Goal: Navigation & Orientation: Find specific page/section

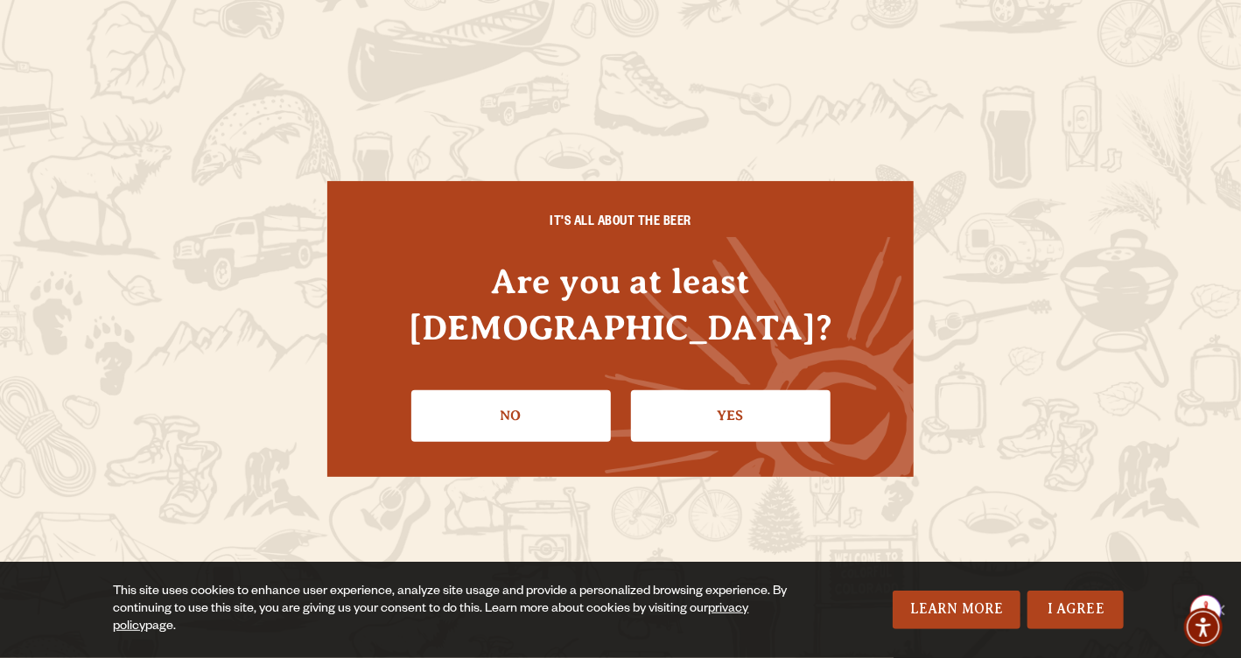
click at [728, 391] on link "Yes" at bounding box center [730, 415] width 199 height 51
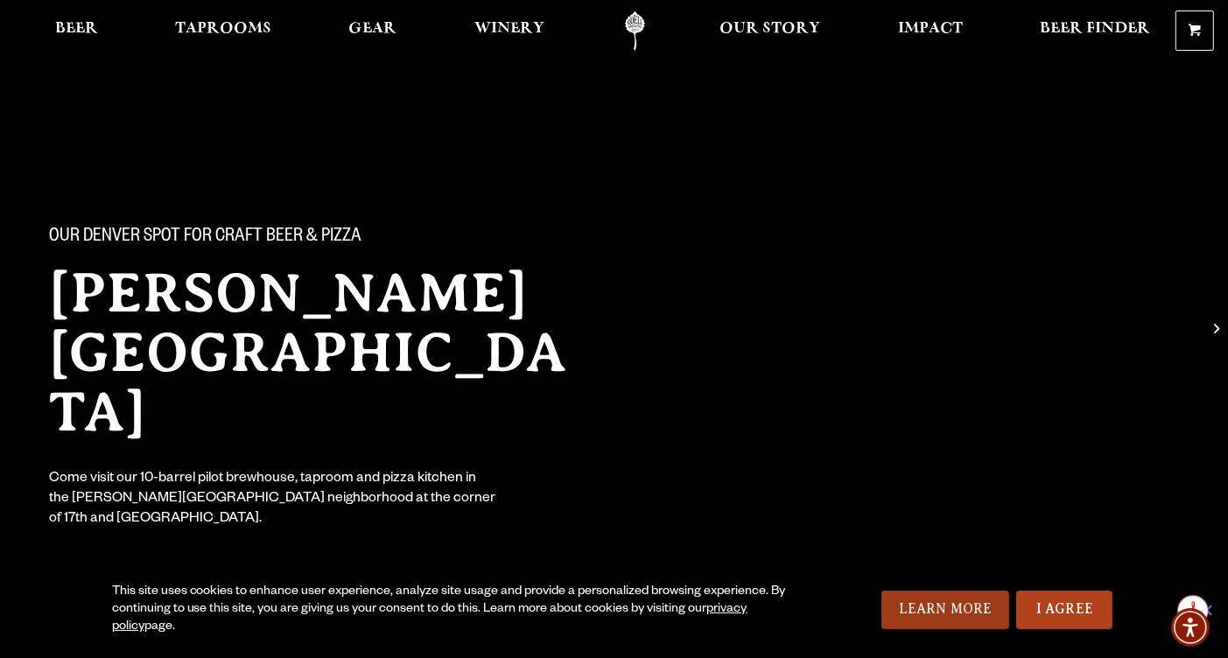
click at [919, 607] on link "Learn More" at bounding box center [945, 610] width 129 height 38
click at [199, 35] on span "Taprooms" at bounding box center [223, 29] width 96 height 14
